Goal: Transaction & Acquisition: Purchase product/service

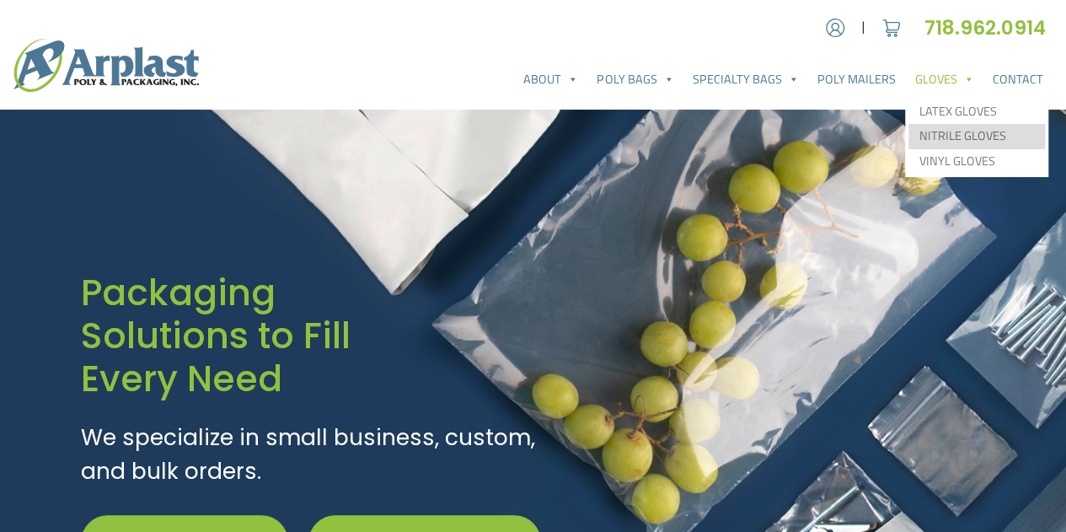
click at [958, 131] on link "Nitrile Gloves" at bounding box center [977, 136] width 137 height 25
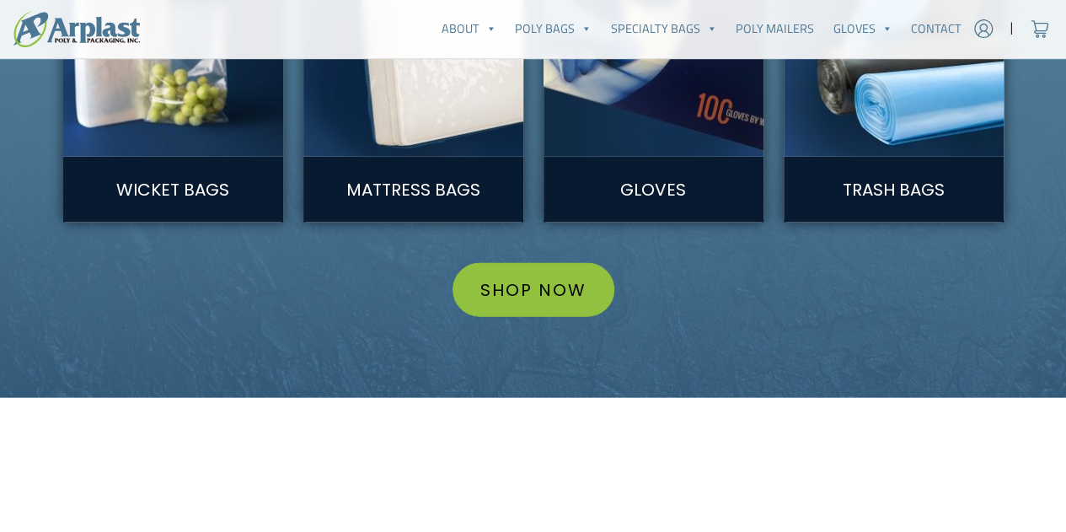
scroll to position [2138, 0]
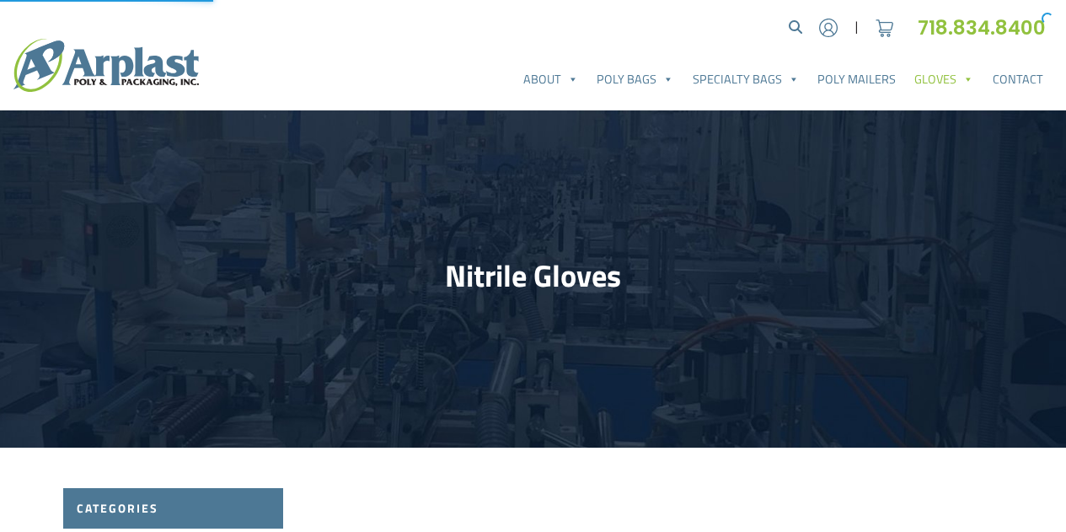
select select "25"
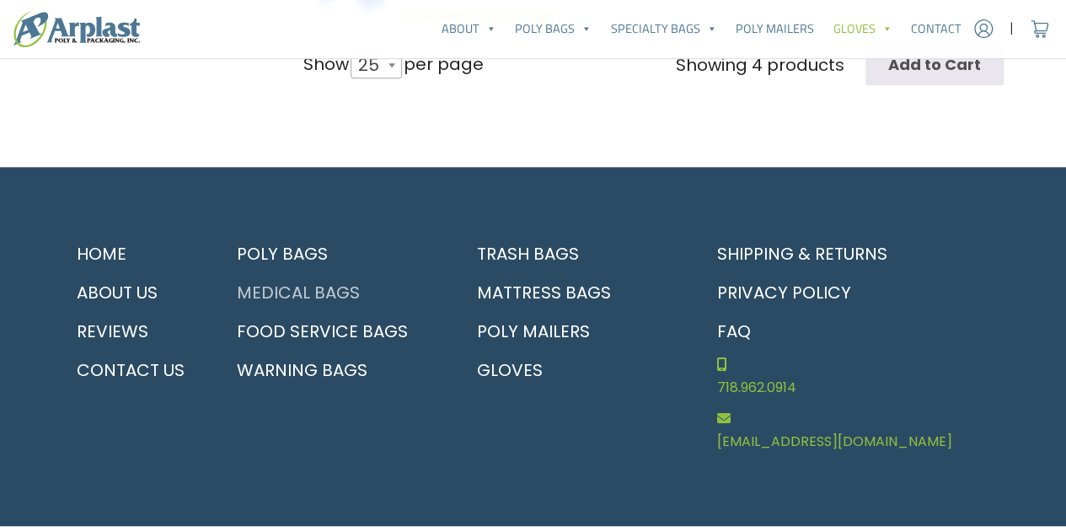
scroll to position [1001, 0]
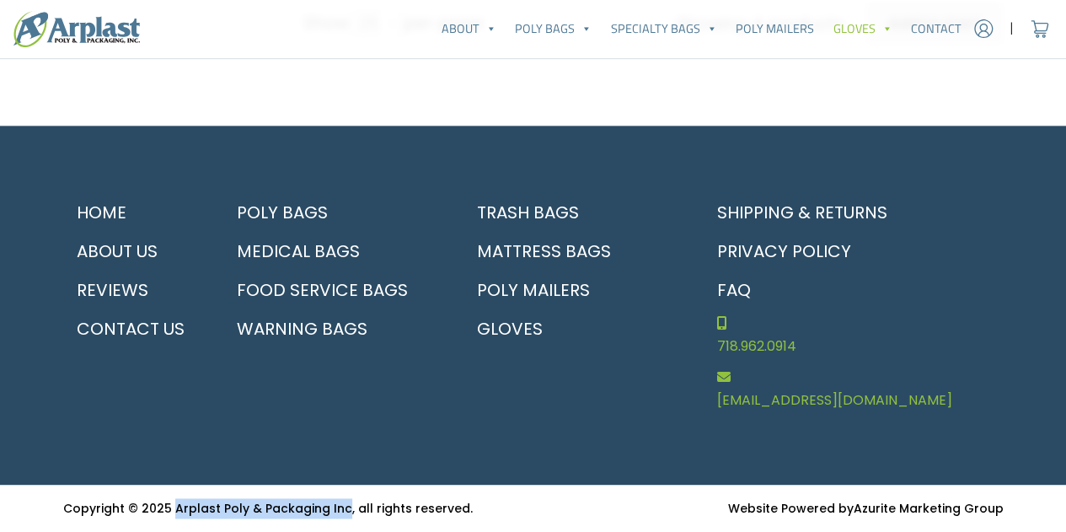
drag, startPoint x: 173, startPoint y: 509, endPoint x: 336, endPoint y: 513, distance: 163.6
click at [336, 513] on small "Copyright © 2025 Arplast Poly & Packaging Inc, all rights reserved." at bounding box center [268, 508] width 410 height 17
copy small "Arplast Poly & Packaging Inc"
click at [297, 373] on div "Poly Bags Medical Bags Food Service Bags Warning Bags" at bounding box center [333, 305] width 240 height 224
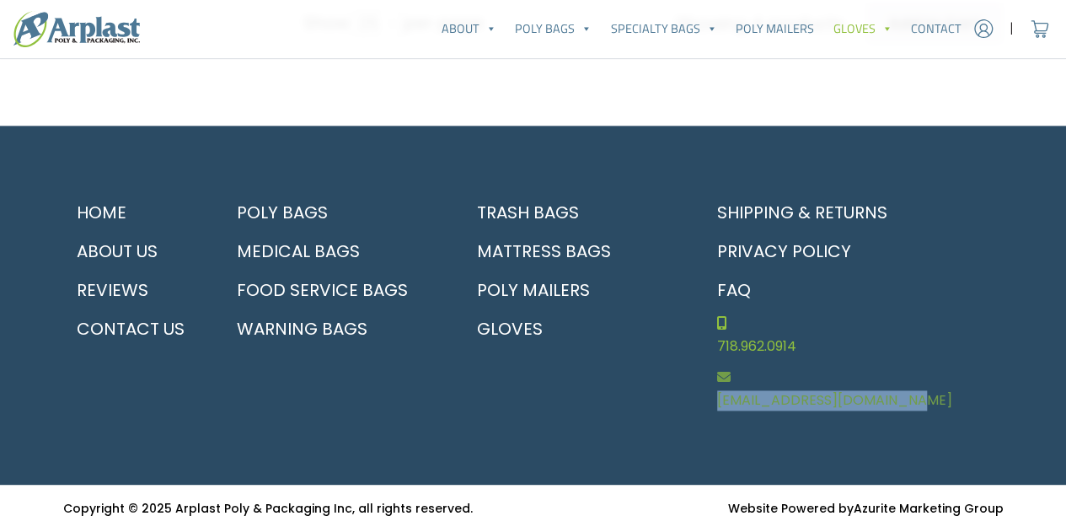
drag, startPoint x: 925, startPoint y: 418, endPoint x: 710, endPoint y: 402, distance: 216.4
click at [710, 402] on footer "Home About Us Reviews Contact Us Poly Bags Medical Bags Food Service Bags Warni…" at bounding box center [533, 305] width 1066 height 359
copy link "[EMAIL_ADDRESS][DOMAIN_NAME]"
